Goal: Task Accomplishment & Management: Use online tool/utility

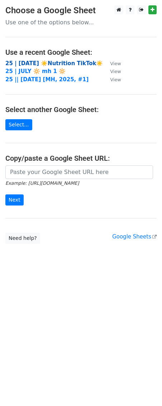
click at [63, 62] on strong "25 | AUG 5 ☀️Nutrition TikTok☀️" at bounding box center [53, 63] width 97 height 6
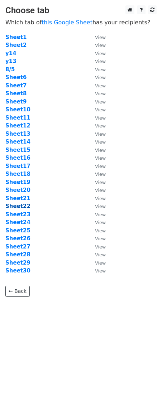
click at [22, 205] on strong "Sheet22" at bounding box center [17, 206] width 25 height 6
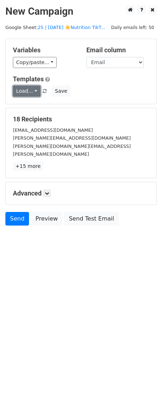
click at [30, 88] on link "Load..." at bounding box center [27, 91] width 28 height 11
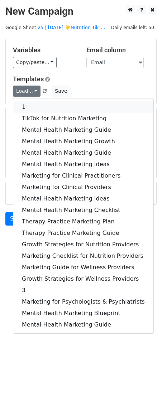
click at [32, 106] on link "1" at bounding box center [83, 106] width 140 height 11
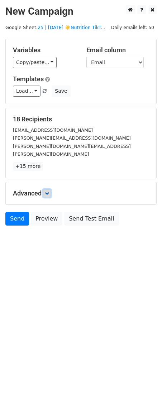
click at [47, 191] on icon at bounding box center [47, 193] width 4 height 4
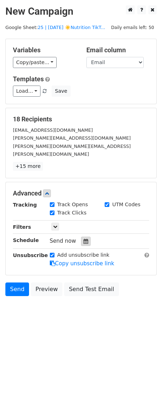
click at [83, 239] on icon at bounding box center [85, 241] width 5 height 5
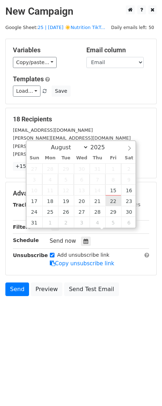
type input "2025-08-22 12:00"
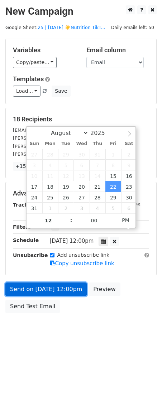
click at [36, 282] on link "Send on Aug 22 at 12:00pm" at bounding box center [45, 289] width 81 height 14
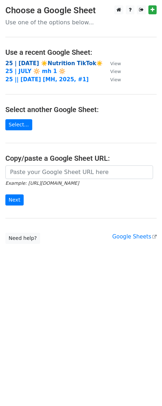
click at [51, 62] on strong "25 | AUG 5 ☀️Nutrition TikTok☀️" at bounding box center [53, 63] width 97 height 6
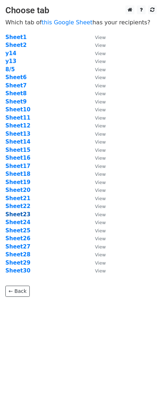
click at [23, 216] on strong "Sheet23" at bounding box center [17, 214] width 25 height 6
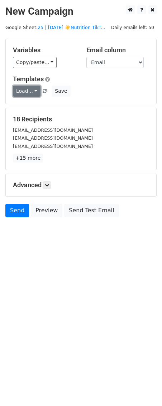
click at [27, 86] on link "Load..." at bounding box center [27, 91] width 28 height 11
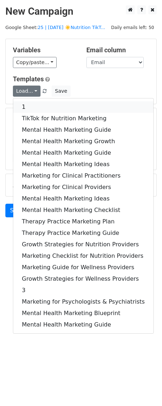
click at [30, 103] on link "1" at bounding box center [83, 106] width 140 height 11
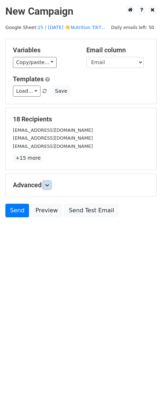
click at [49, 186] on icon at bounding box center [47, 185] width 4 height 4
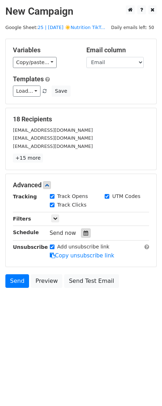
click at [85, 234] on icon at bounding box center [85, 232] width 5 height 5
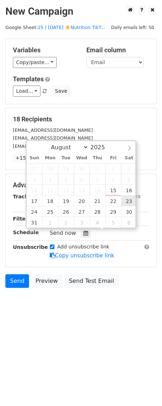
type input "2025-08-23 12:00"
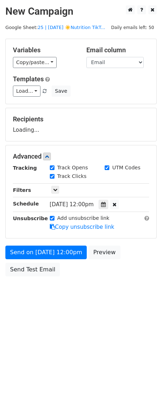
click at [68, 243] on form "Variables Copy/paste... {{Name}} {{Email}} Email column Name Email Templates Lo…" at bounding box center [80, 159] width 151 height 241
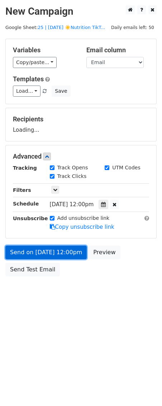
click at [62, 254] on form "Variables Copy/paste... {{Name}} {{Email}} Email column Name Email Templates Lo…" at bounding box center [80, 159] width 151 height 241
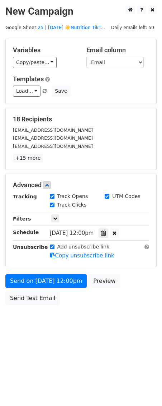
click at [31, 274] on div "Send on Aug 23 at 12:00pm Preview Send Test Email" at bounding box center [81, 291] width 162 height 34
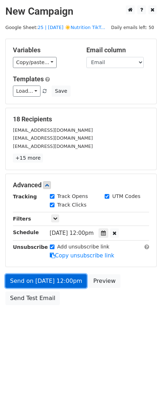
click at [29, 280] on link "Send on Aug 23 at 12:00pm" at bounding box center [45, 281] width 81 height 14
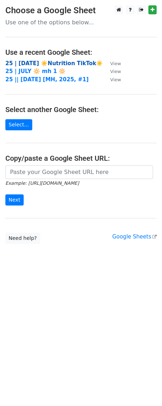
click at [68, 60] on strong "25 | AUG 5 ☀️Nutrition TikTok☀️" at bounding box center [53, 63] width 97 height 6
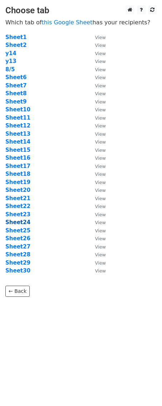
click at [23, 221] on strong "Sheet24" at bounding box center [17, 222] width 25 height 6
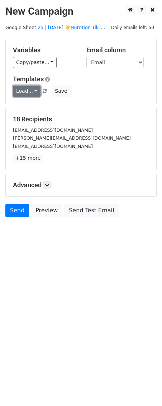
click at [29, 92] on link "Load..." at bounding box center [27, 91] width 28 height 11
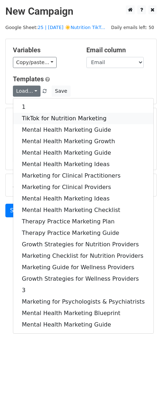
click at [29, 116] on link "TikTok for Nutrition Marketing" at bounding box center [83, 118] width 140 height 11
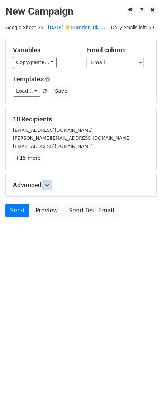
click at [47, 184] on icon at bounding box center [47, 185] width 4 height 4
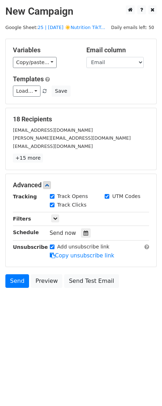
click at [77, 229] on div "Send now" at bounding box center [92, 233] width 84 height 10
click at [83, 233] on icon at bounding box center [85, 232] width 5 height 5
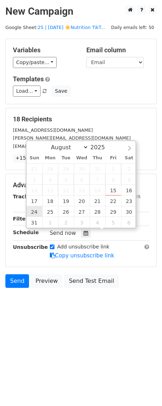
type input "2025-08-24 12:00"
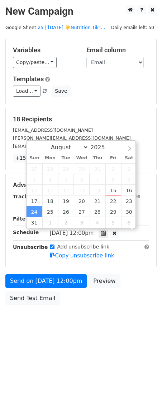
scroll to position [0, 0]
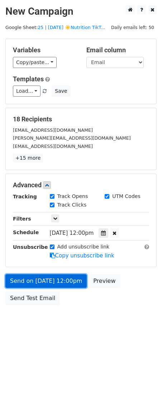
click at [29, 278] on link "Send on Aug 24 at 12:00pm" at bounding box center [45, 281] width 81 height 14
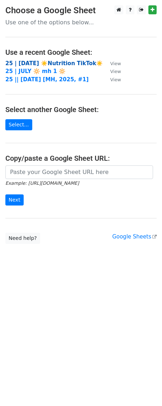
click at [58, 63] on strong "25 | AUG 5 ☀️Nutrition TikTok☀️" at bounding box center [53, 63] width 97 height 6
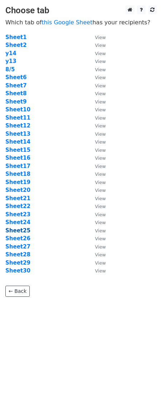
click at [20, 229] on strong "Sheet25" at bounding box center [17, 230] width 25 height 6
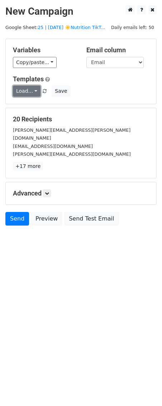
click at [25, 88] on link "Load..." at bounding box center [27, 91] width 28 height 11
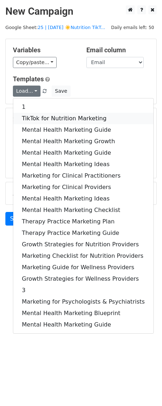
click at [30, 113] on link "TikTok for Nutrition Marketing" at bounding box center [83, 118] width 140 height 11
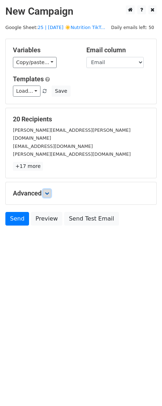
click at [47, 191] on icon at bounding box center [47, 193] width 4 height 4
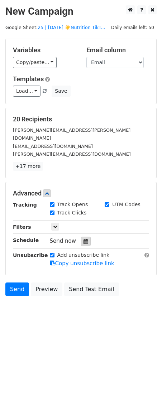
click at [85, 237] on div at bounding box center [86, 241] width 10 height 9
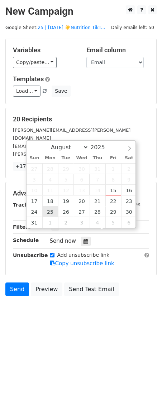
type input "2025-08-25 12:00"
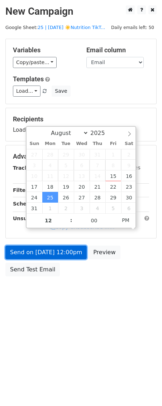
click at [47, 250] on link "Send on Aug 25 at 12:00pm" at bounding box center [45, 252] width 81 height 14
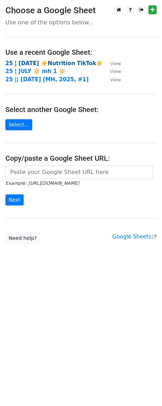
click at [65, 64] on strong "25 | [DATE] ☀️Nutrition TikTok☀️" at bounding box center [53, 63] width 97 height 6
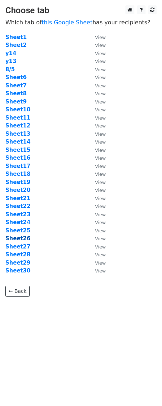
click at [23, 238] on strong "Sheet26" at bounding box center [17, 238] width 25 height 6
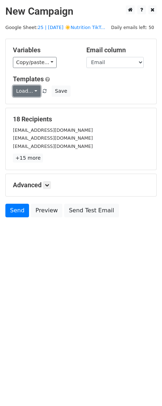
click at [24, 88] on link "Load..." at bounding box center [27, 91] width 28 height 11
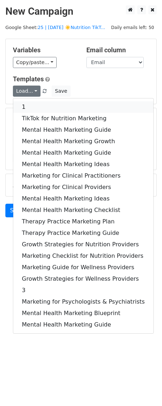
click at [31, 107] on link "1" at bounding box center [83, 106] width 140 height 11
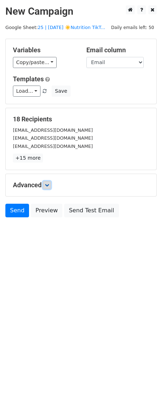
click at [45, 183] on link at bounding box center [47, 185] width 8 height 8
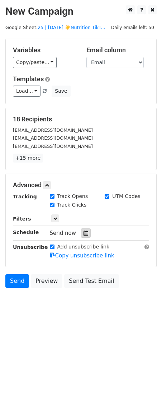
click at [83, 232] on icon at bounding box center [85, 232] width 5 height 5
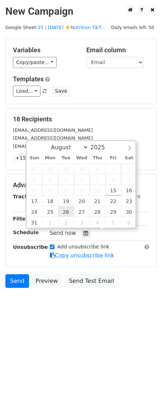
type input "2025-08-26 12:00"
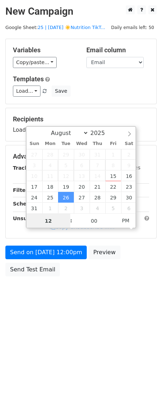
scroll to position [0, 0]
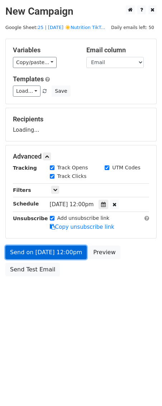
click at [54, 250] on link "Send on Aug 26 at 12:00pm" at bounding box center [45, 252] width 81 height 14
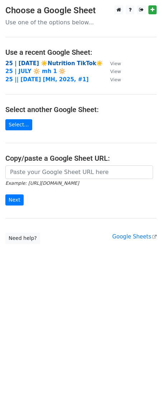
click at [55, 63] on strong "25 | [DATE] ☀️Nutrition TikTok☀️" at bounding box center [53, 63] width 97 height 6
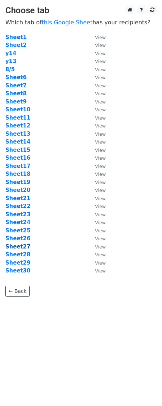
click at [21, 244] on strong "Sheet27" at bounding box center [17, 246] width 25 height 6
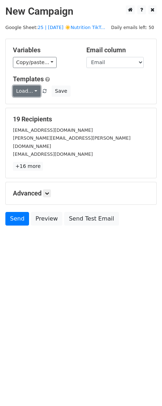
click at [25, 92] on link "Load..." at bounding box center [27, 91] width 28 height 11
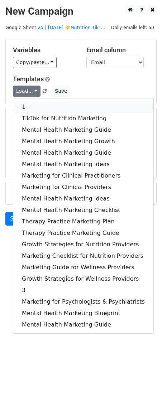
click at [26, 104] on link "1" at bounding box center [83, 106] width 140 height 11
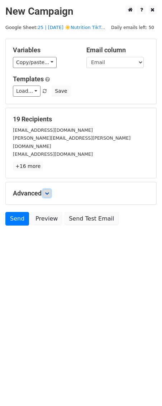
click at [49, 191] on icon at bounding box center [47, 193] width 4 height 4
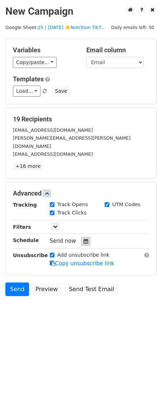
click at [83, 239] on icon at bounding box center [85, 241] width 5 height 5
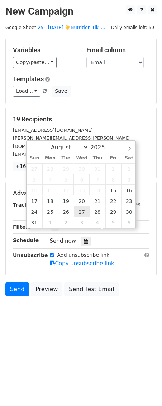
type input "2025-08-27 12:00"
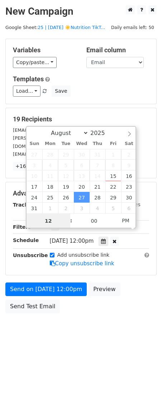
scroll to position [0, 0]
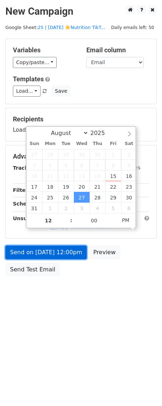
click at [52, 247] on link "Send on Aug 27 at 12:00pm" at bounding box center [45, 252] width 81 height 14
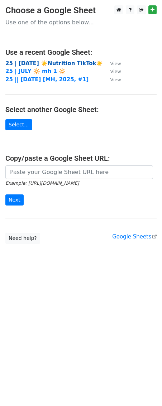
click at [56, 60] on strong "25 | [DATE] ☀️Nutrition TikTok☀️" at bounding box center [53, 63] width 97 height 6
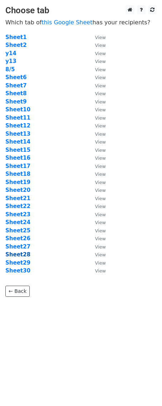
click at [16, 254] on strong "Sheet28" at bounding box center [17, 254] width 25 height 6
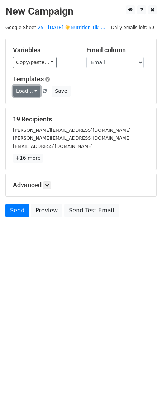
click at [29, 92] on link "Load..." at bounding box center [27, 91] width 28 height 11
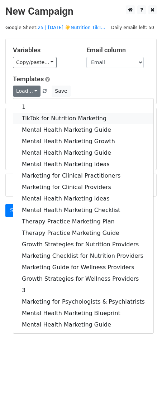
click at [32, 118] on link "TikTok for Nutrition Marketing" at bounding box center [83, 118] width 140 height 11
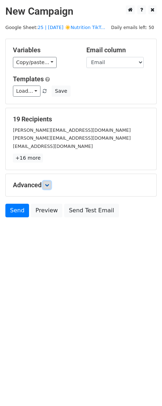
click at [47, 183] on link at bounding box center [47, 185] width 8 height 8
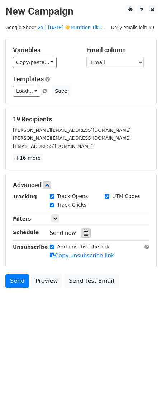
click at [83, 237] on div at bounding box center [86, 232] width 10 height 9
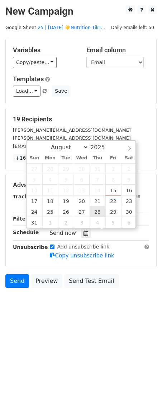
type input "2025-08-28 12:00"
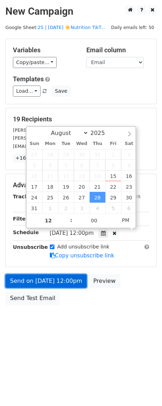
click at [47, 276] on link "Send on Aug 28 at 12:00pm" at bounding box center [45, 281] width 81 height 14
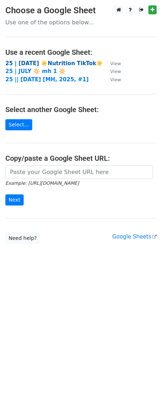
click at [46, 61] on strong "25 | [DATE] ☀️Nutrition TikTok☀️" at bounding box center [53, 63] width 97 height 6
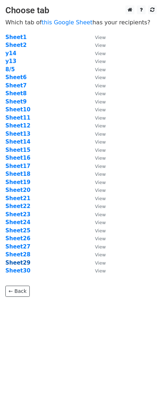
click at [19, 262] on strong "Sheet29" at bounding box center [17, 262] width 25 height 6
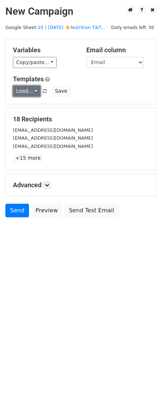
click at [28, 90] on link "Load..." at bounding box center [27, 91] width 28 height 11
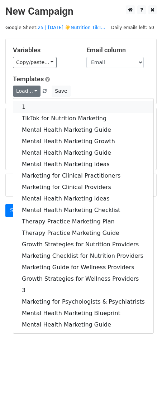
click at [31, 104] on link "1" at bounding box center [83, 106] width 140 height 11
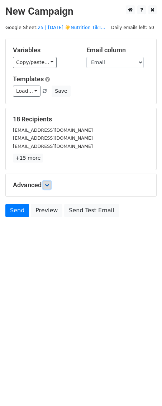
click at [48, 185] on icon at bounding box center [47, 185] width 4 height 4
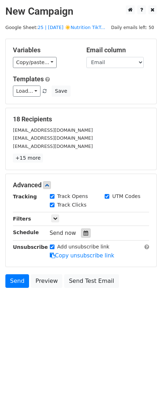
click at [81, 233] on div at bounding box center [86, 232] width 10 height 9
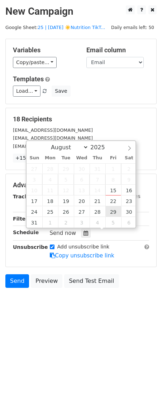
type input "2025-08-29 12:00"
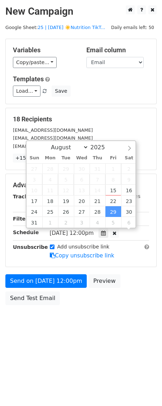
scroll to position [0, 0]
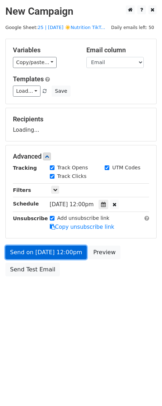
click at [68, 253] on link "Send on Aug 29 at 12:00pm" at bounding box center [45, 252] width 81 height 14
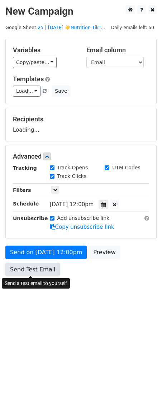
click at [49, 271] on link "Send Test Email" at bounding box center [32, 270] width 54 height 14
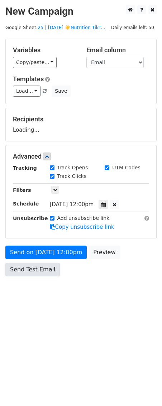
click at [31, 269] on link "Send Test Email" at bounding box center [32, 270] width 54 height 14
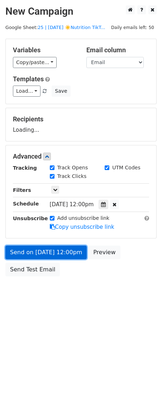
click at [45, 250] on link "Send on Aug 29 at 12:00pm" at bounding box center [45, 252] width 81 height 14
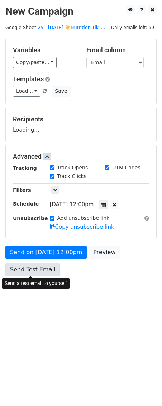
click at [36, 267] on link "Send Test Email" at bounding box center [32, 270] width 54 height 14
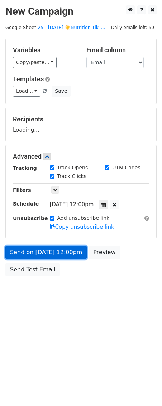
click at [45, 255] on link "Send on Aug 29 at 12:00pm" at bounding box center [45, 252] width 81 height 14
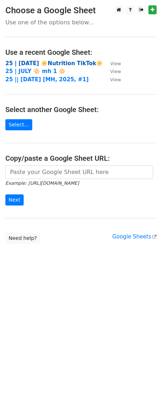
click at [62, 66] on strong "25 | [DATE] ☀️Nutrition TikTok☀️" at bounding box center [53, 63] width 97 height 6
